Goal: Transaction & Acquisition: Purchase product/service

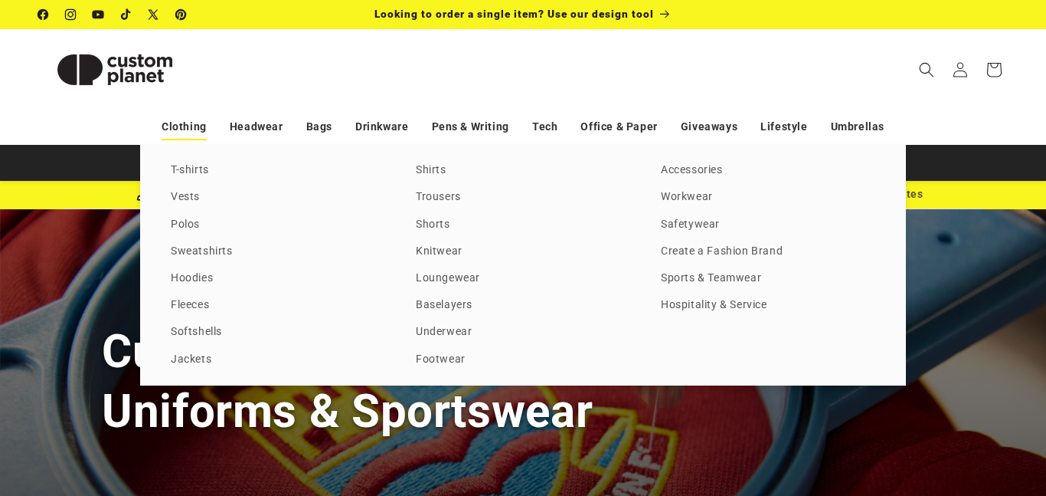
click at [175, 126] on link "Clothing" at bounding box center [184, 126] width 45 height 27
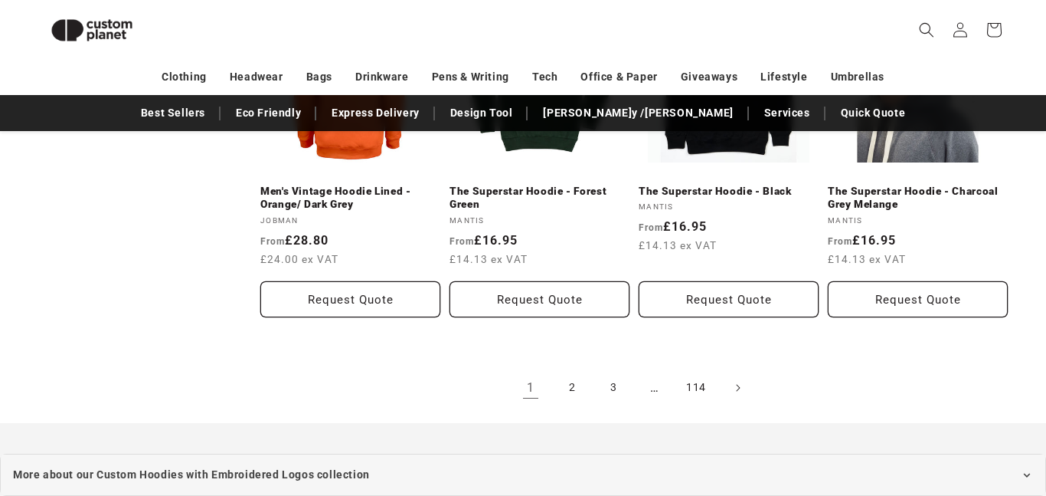
scroll to position [1724, 0]
